Goal: Information Seeking & Learning: Compare options

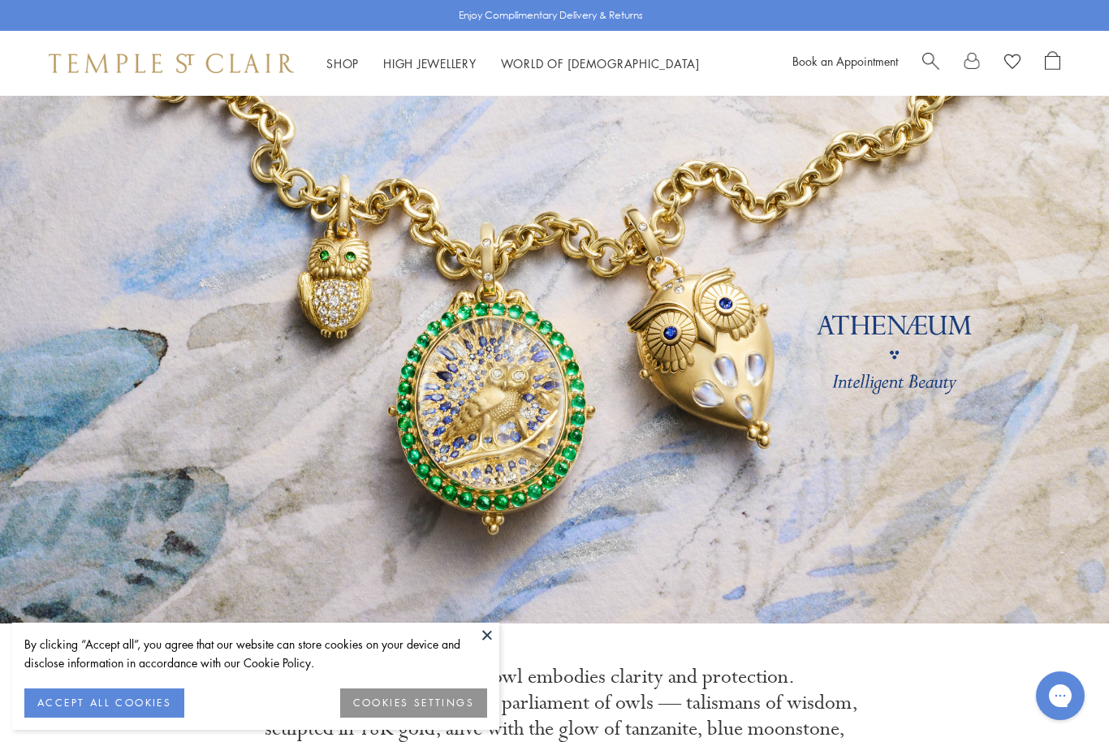
click at [82, 699] on button "ACCEPT ALL COOKIES" at bounding box center [104, 703] width 160 height 29
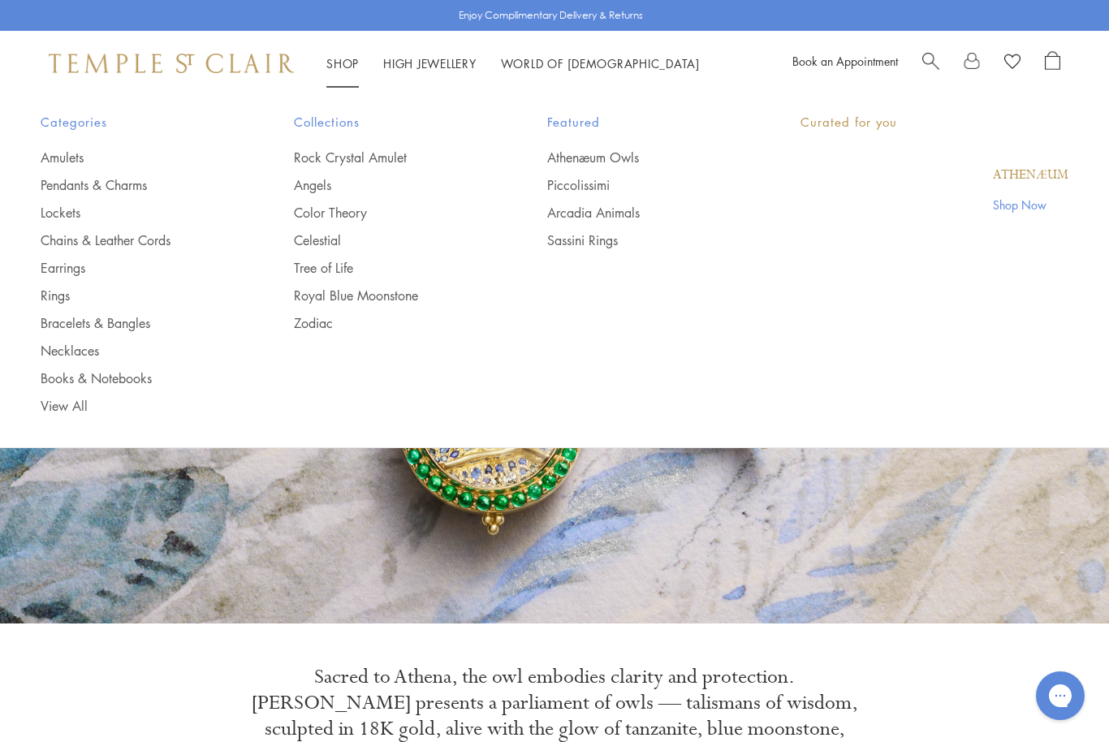
click at [355, 65] on link "Shop Shop" at bounding box center [342, 63] width 32 height 16
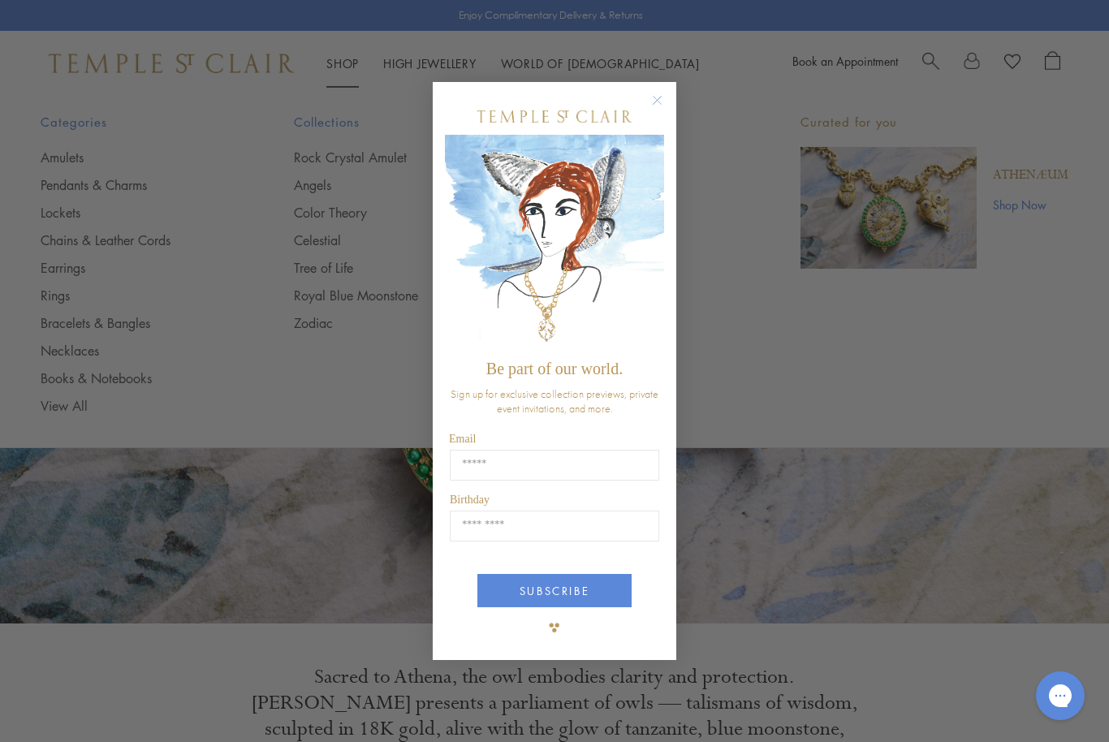
click at [664, 96] on circle "Close dialog" at bounding box center [657, 100] width 19 height 19
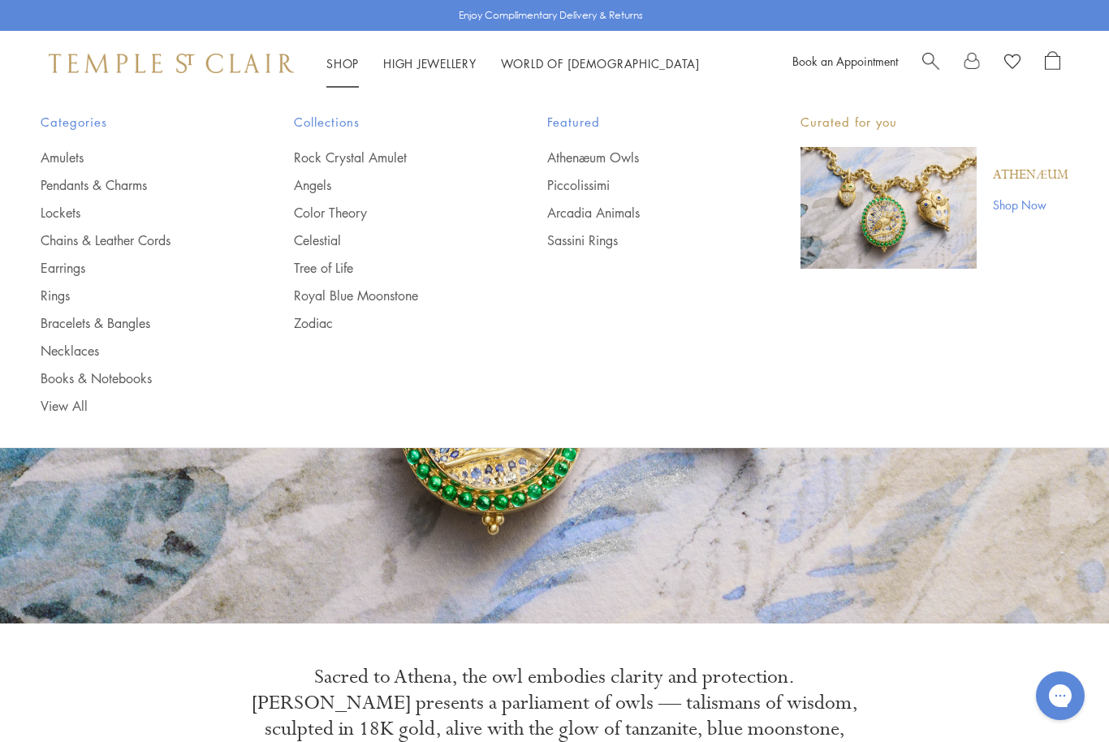
click at [139, 244] on link "Chains & Leather Cords" at bounding box center [135, 240] width 188 height 18
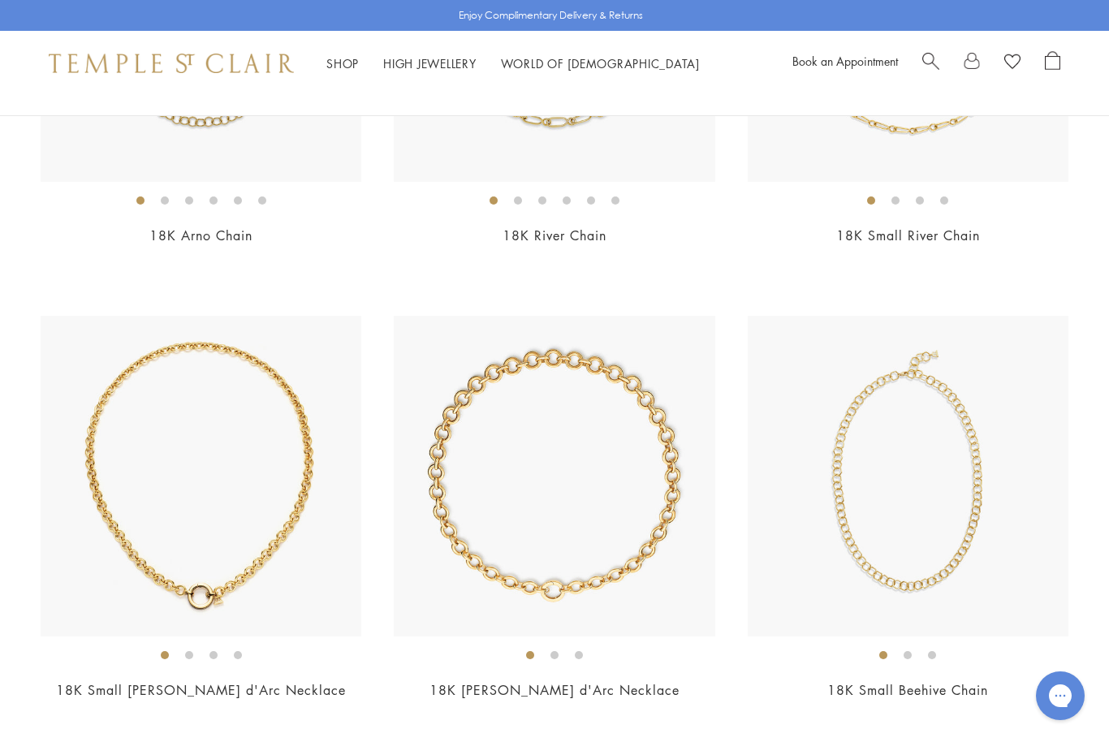
scroll to position [436, 0]
click at [583, 527] on img at bounding box center [554, 477] width 321 height 321
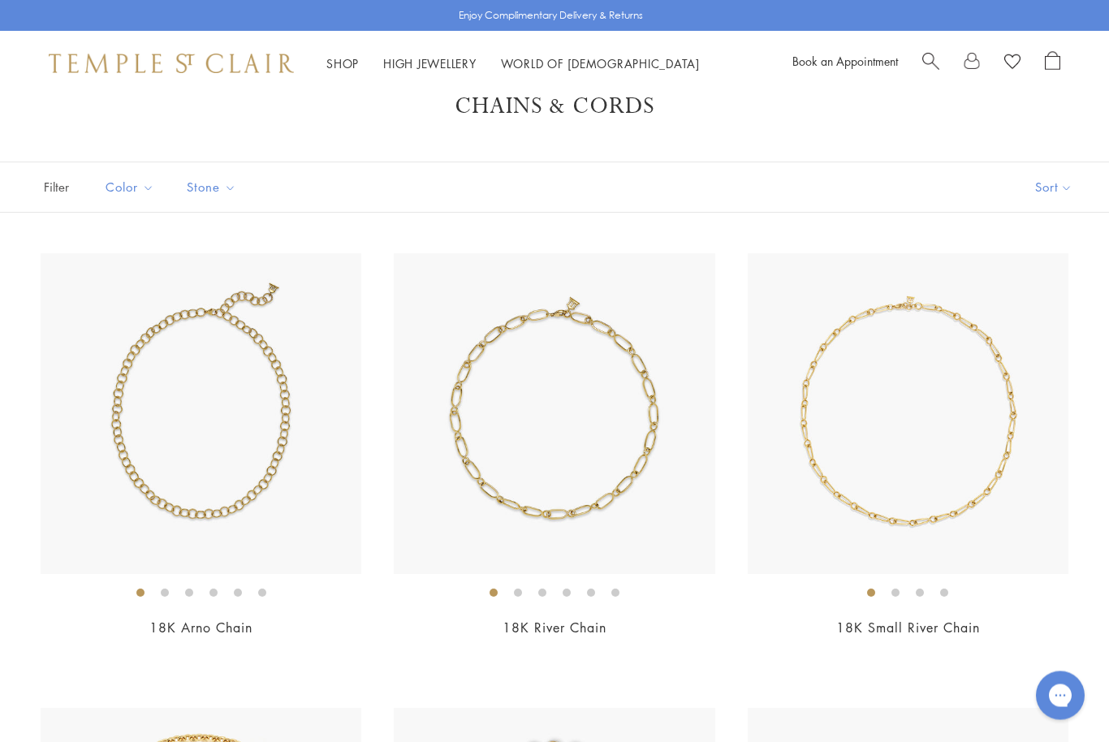
scroll to position [0, 0]
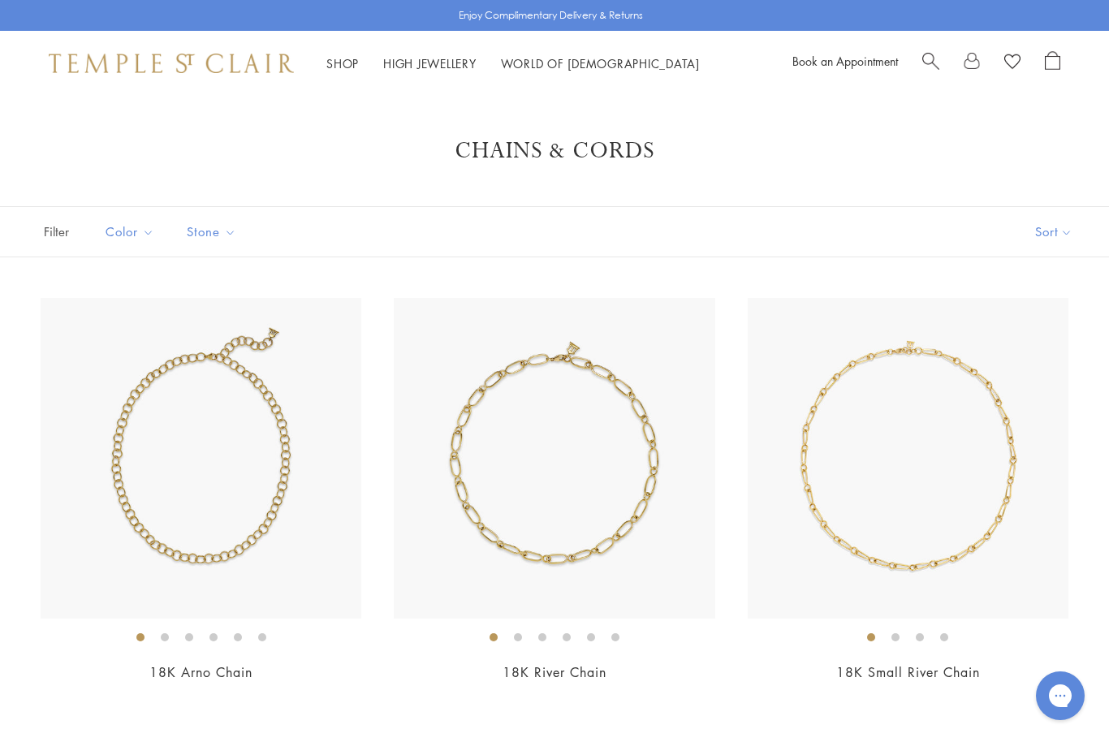
click at [196, 464] on img at bounding box center [201, 458] width 321 height 321
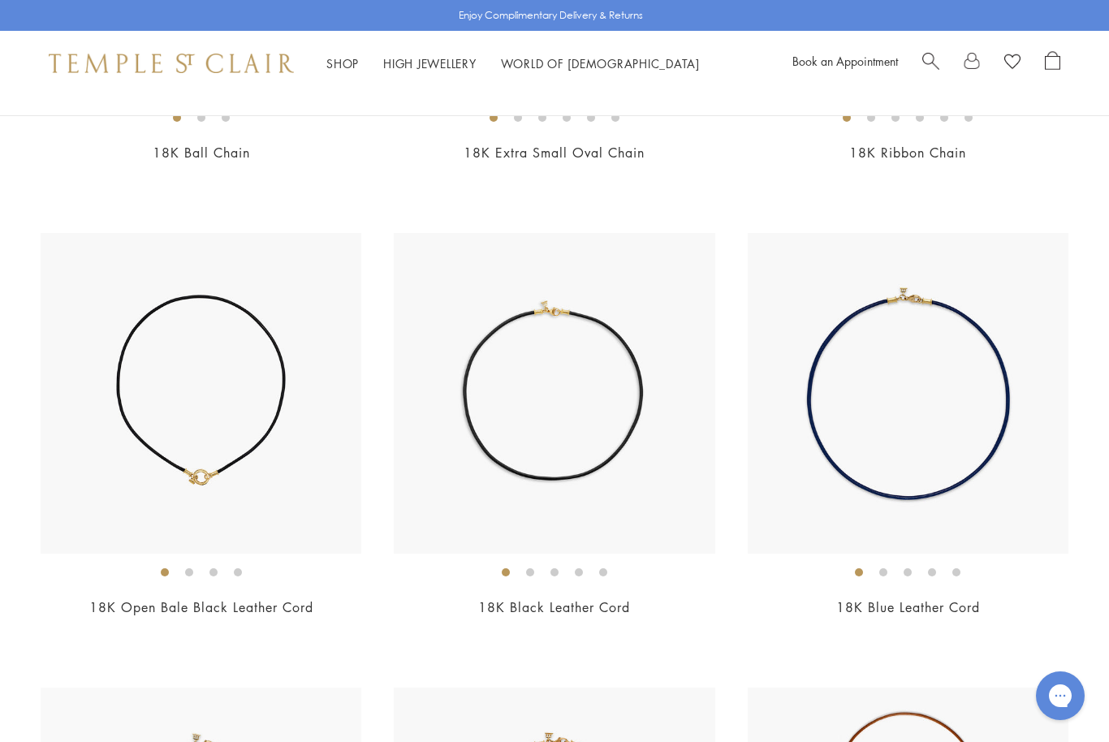
scroll to position [2339, 0]
click at [550, 431] on img at bounding box center [554, 394] width 321 height 321
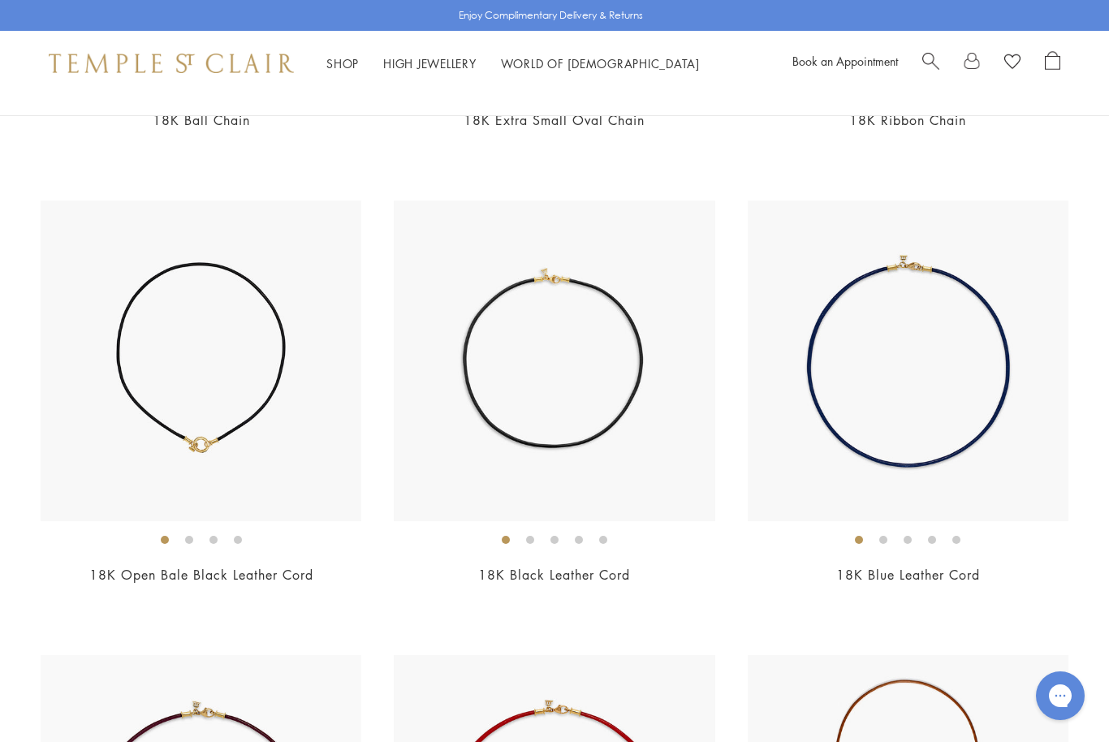
scroll to position [2393, 0]
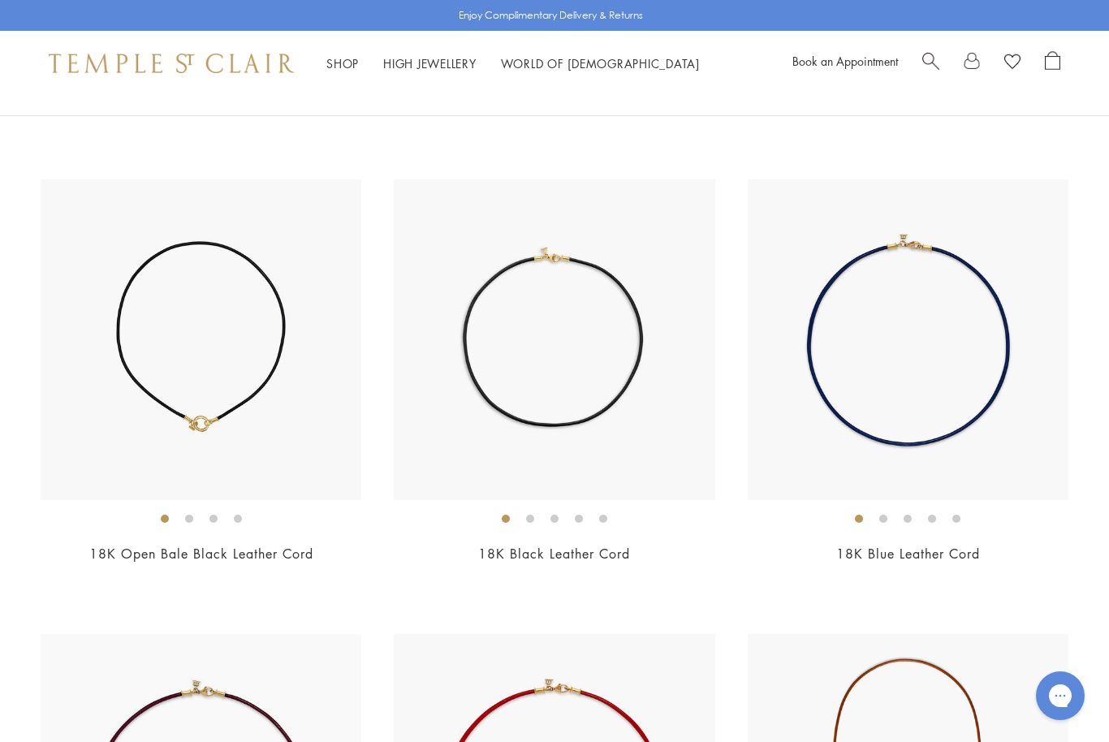
click at [932, 413] on img at bounding box center [908, 339] width 321 height 321
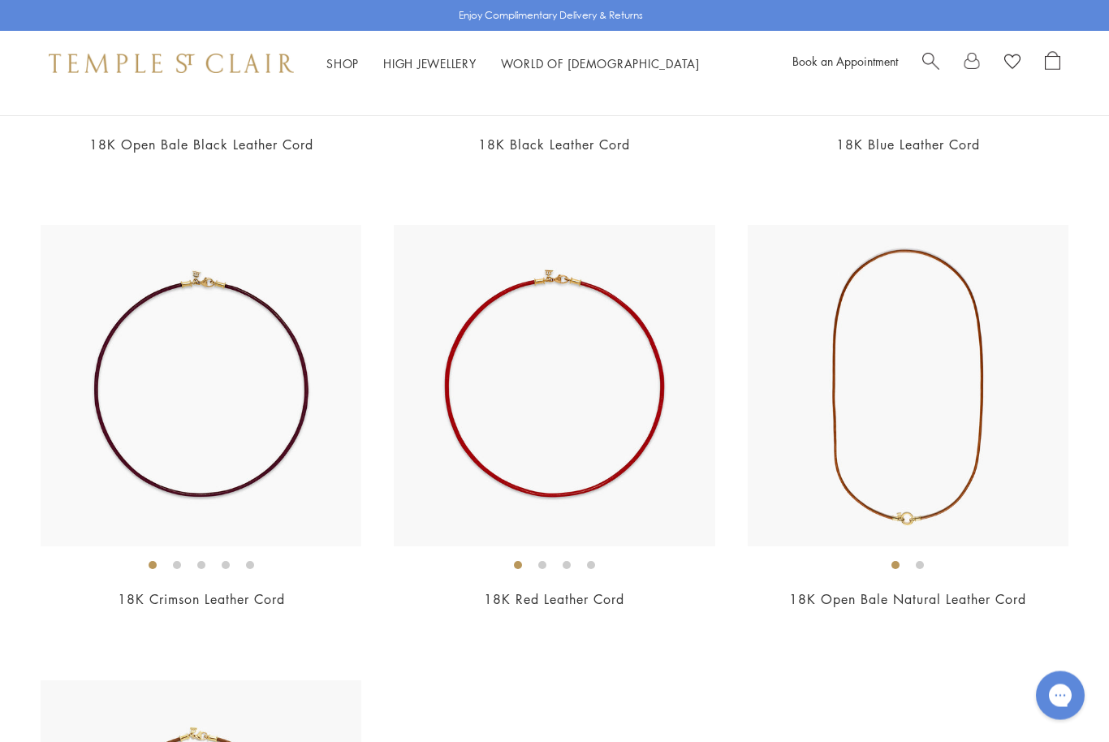
scroll to position [2806, 0]
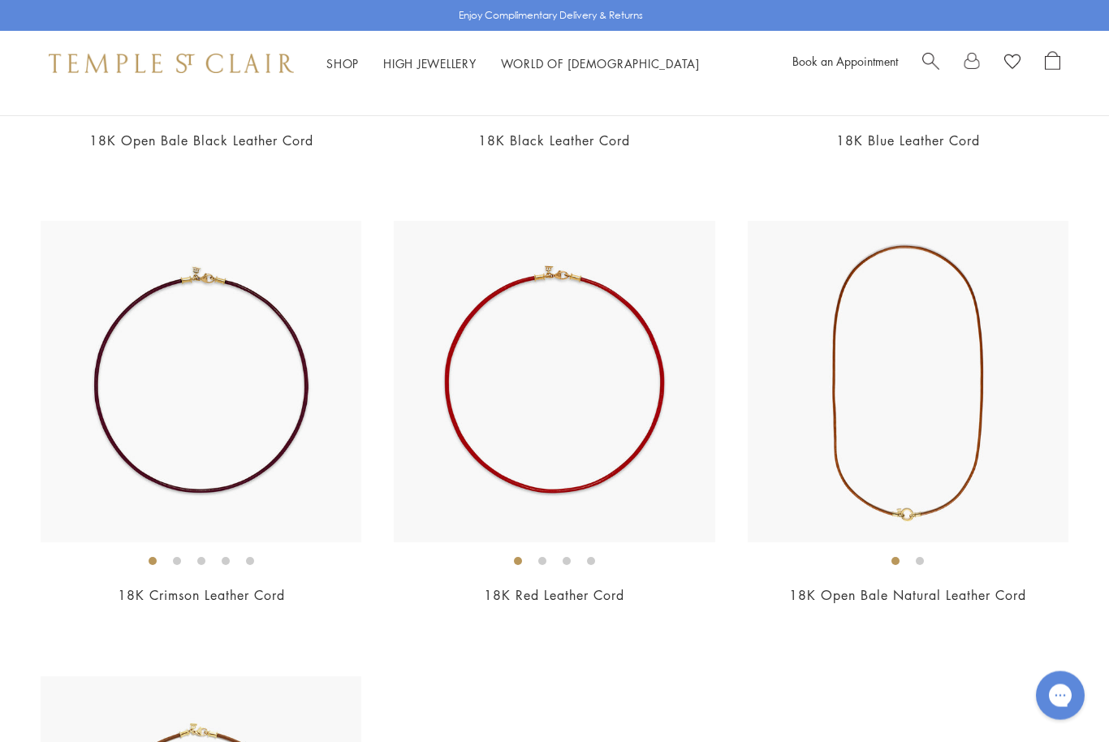
click at [919, 420] on img at bounding box center [908, 382] width 321 height 321
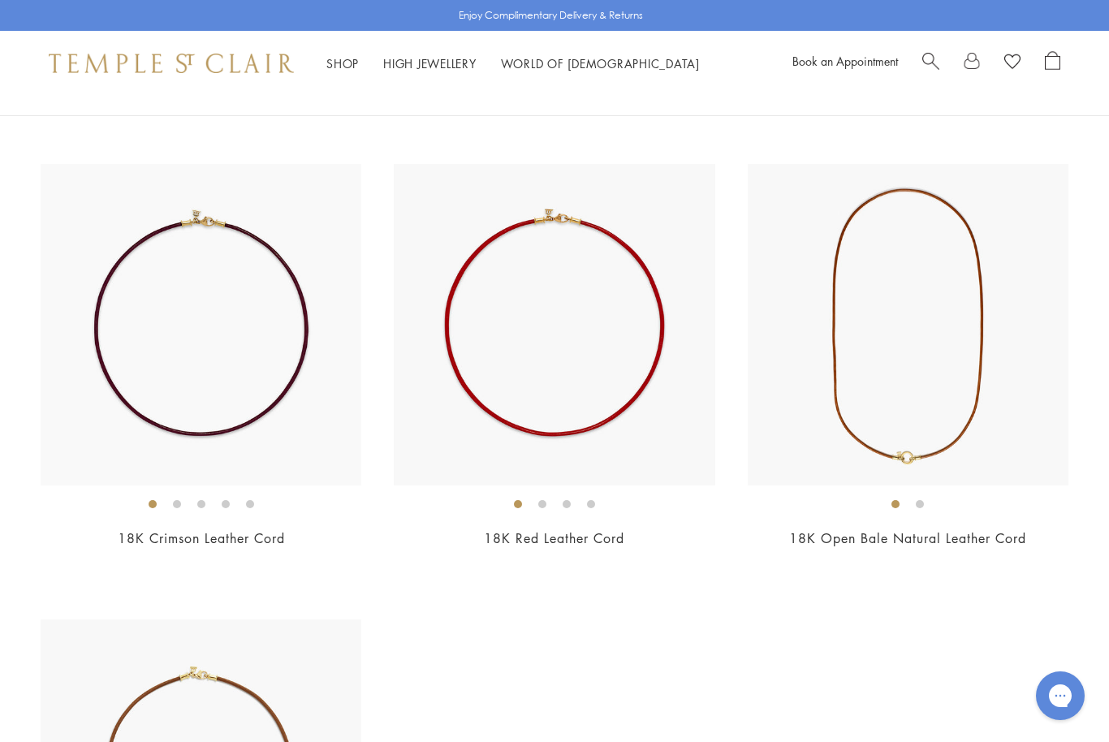
scroll to position [2860, 0]
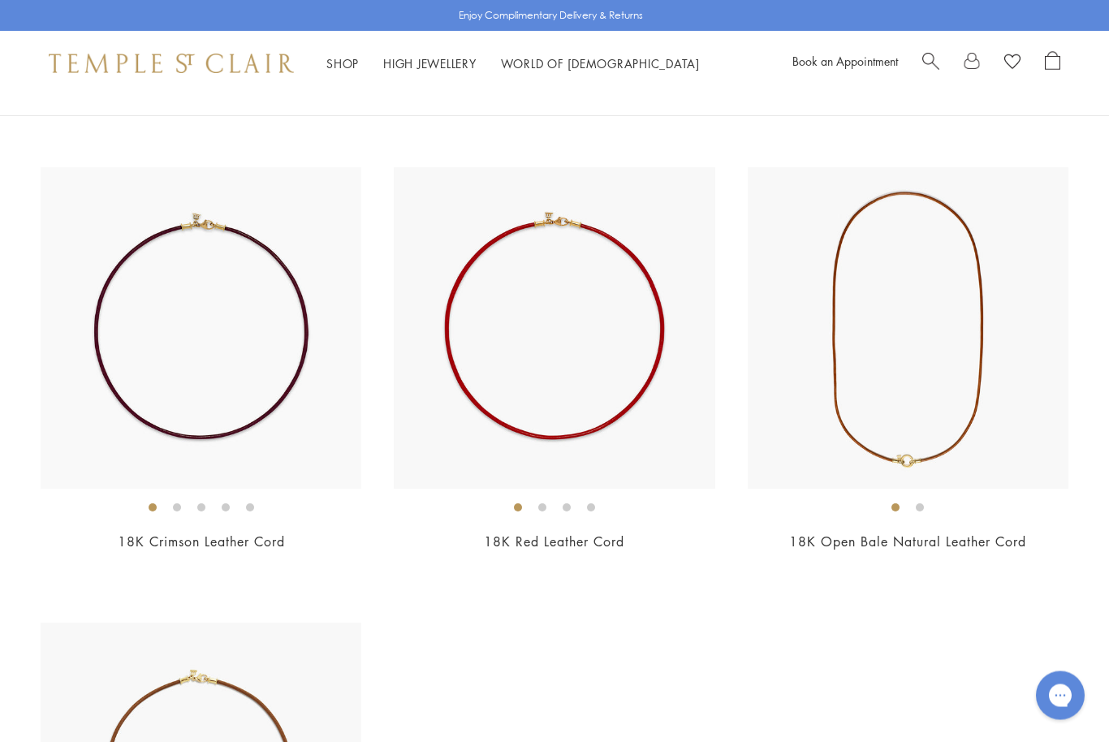
click at [602, 425] on img at bounding box center [554, 328] width 321 height 321
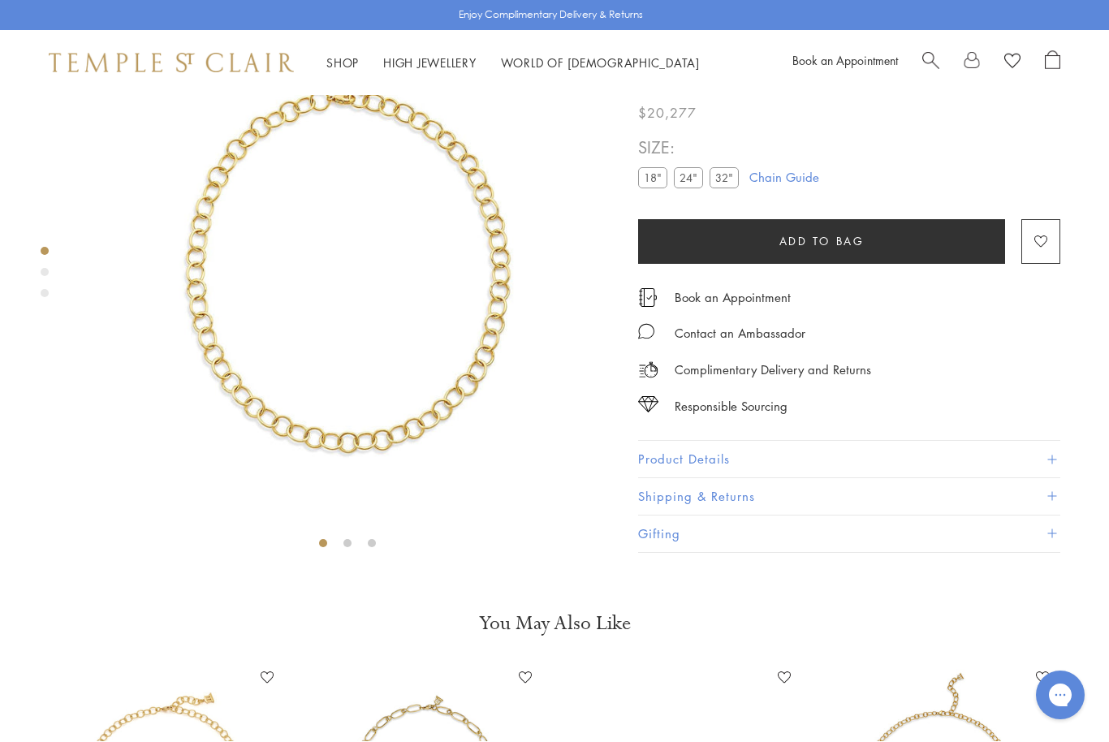
scroll to position [96, 0]
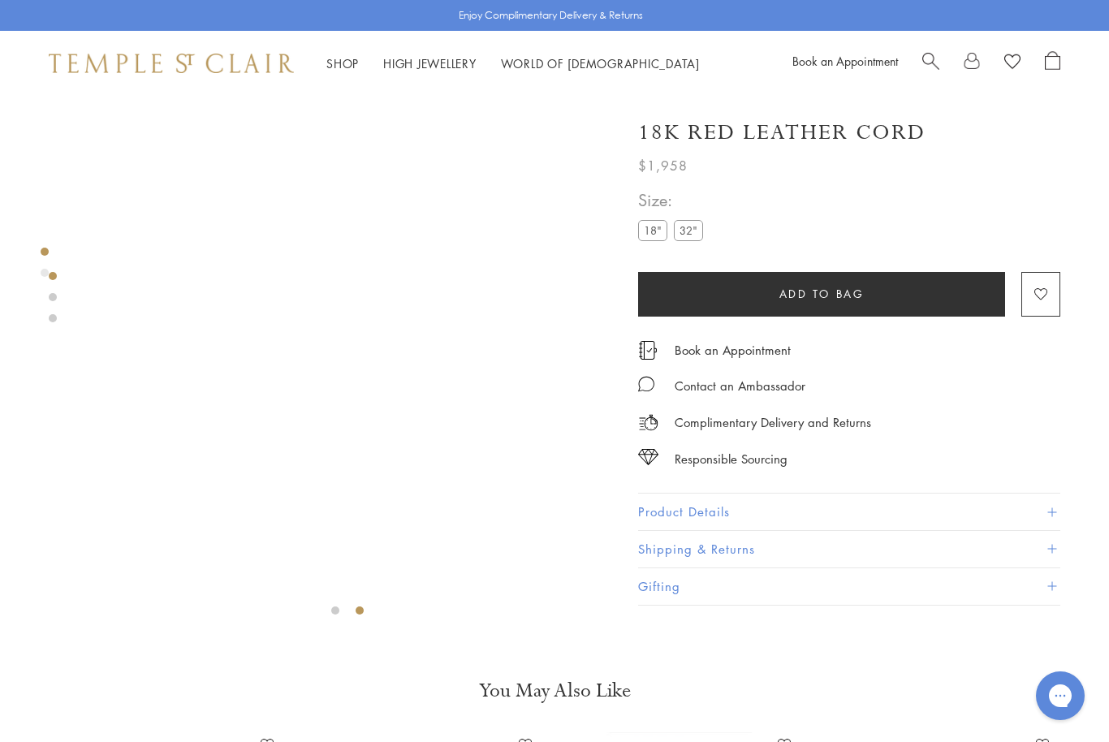
scroll to position [31, 0]
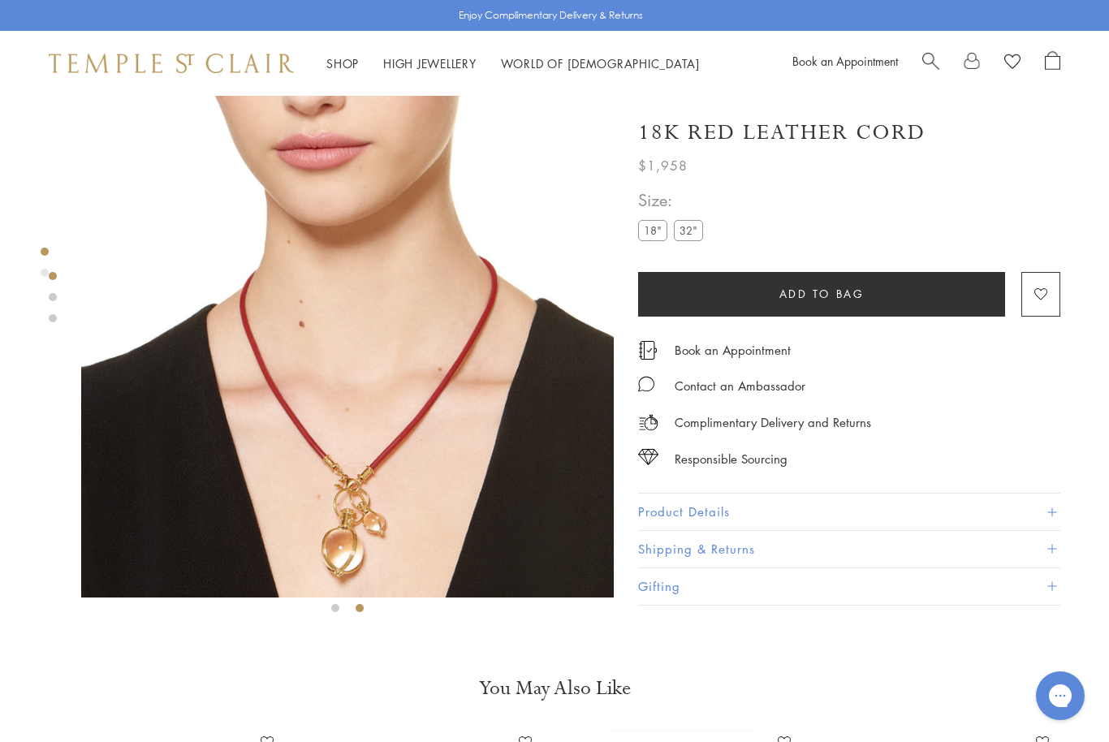
click at [450, 516] on img at bounding box center [347, 331] width 533 height 533
